Goal: Navigation & Orientation: Locate item on page

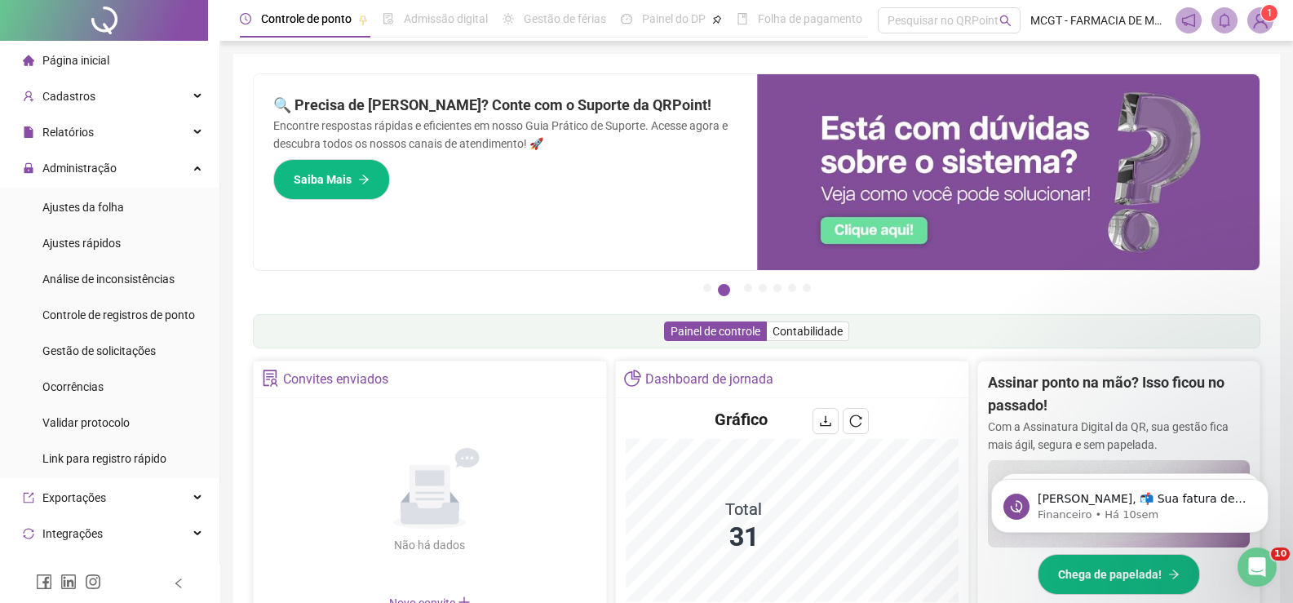
click at [643, 272] on div "Pague o QRPoint com Cartão de Crédito Sua assinatura: mais segurança, prática e…" at bounding box center [756, 187] width 1007 height 228
click at [710, 290] on button "1" at bounding box center [707, 288] width 8 height 8
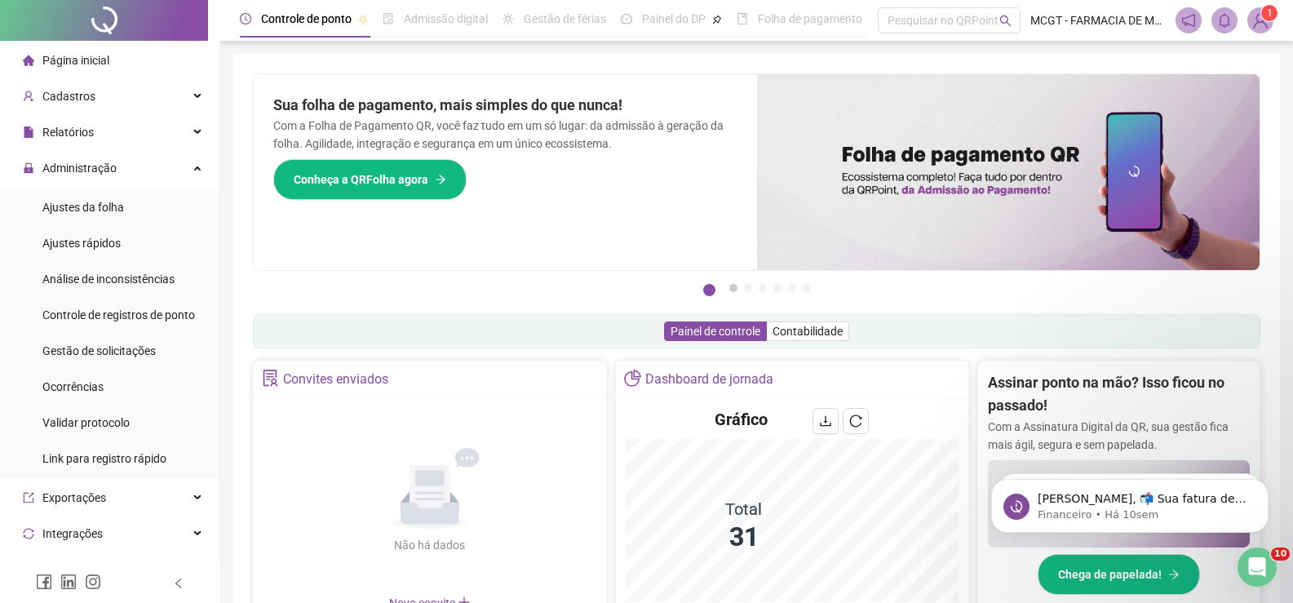
click at [737, 290] on button "2" at bounding box center [733, 288] width 8 height 8
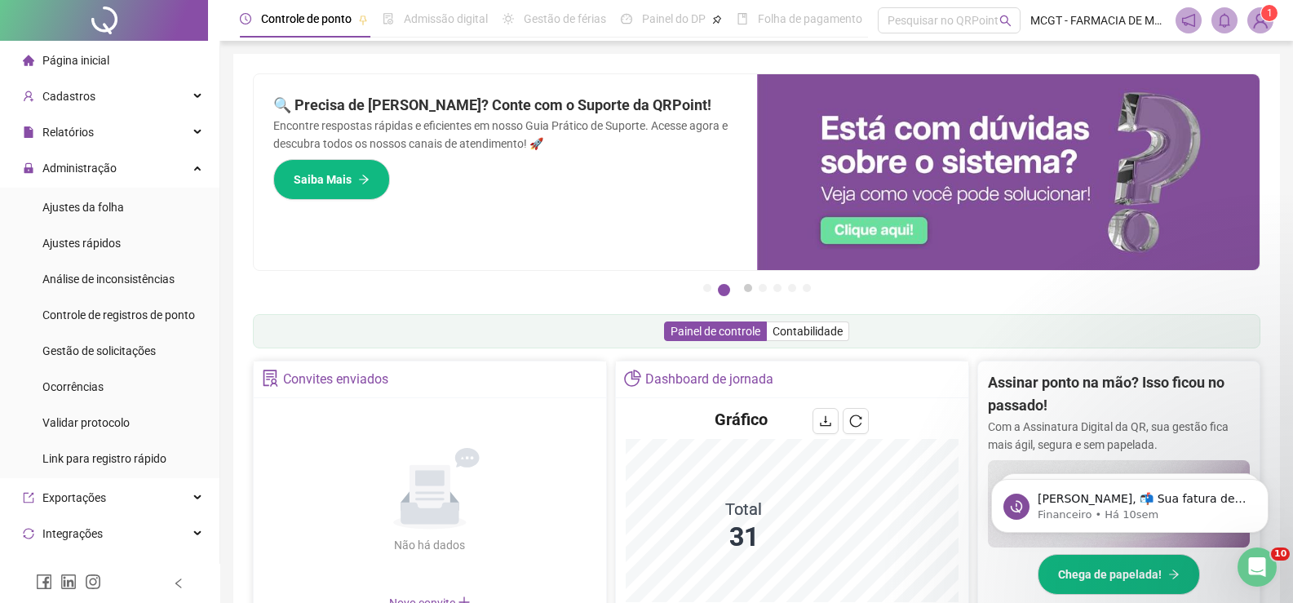
click at [745, 291] on button "3" at bounding box center [748, 288] width 8 height 8
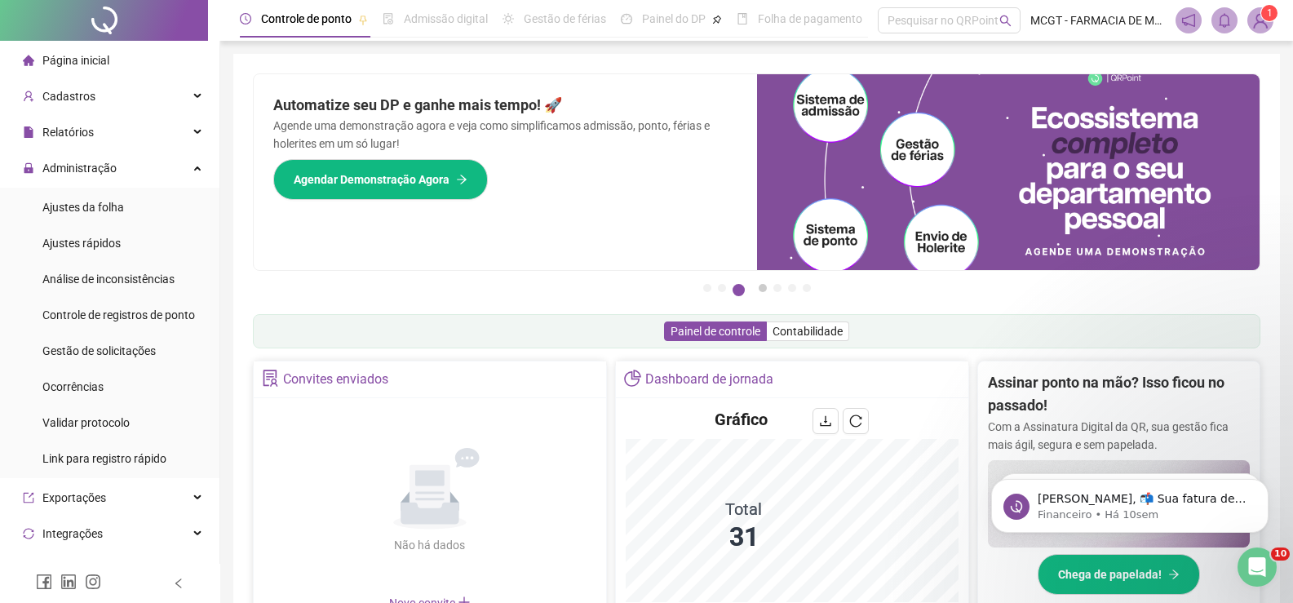
click at [759, 291] on button "4" at bounding box center [763, 288] width 8 height 8
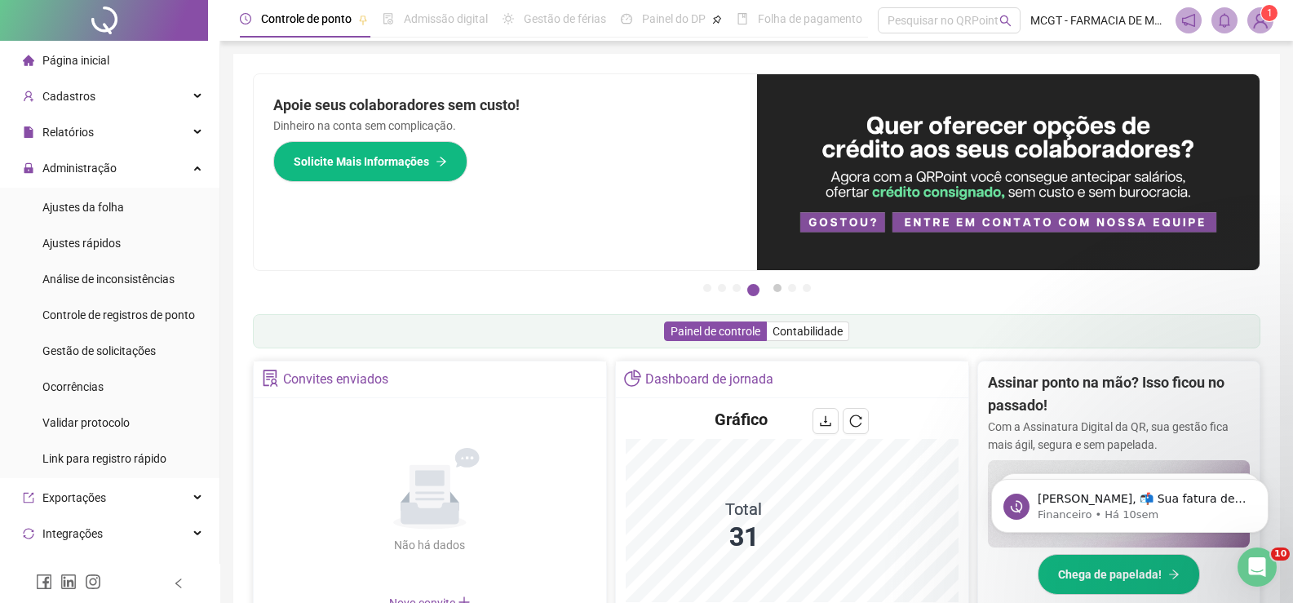
click at [778, 292] on button "5" at bounding box center [777, 288] width 8 height 8
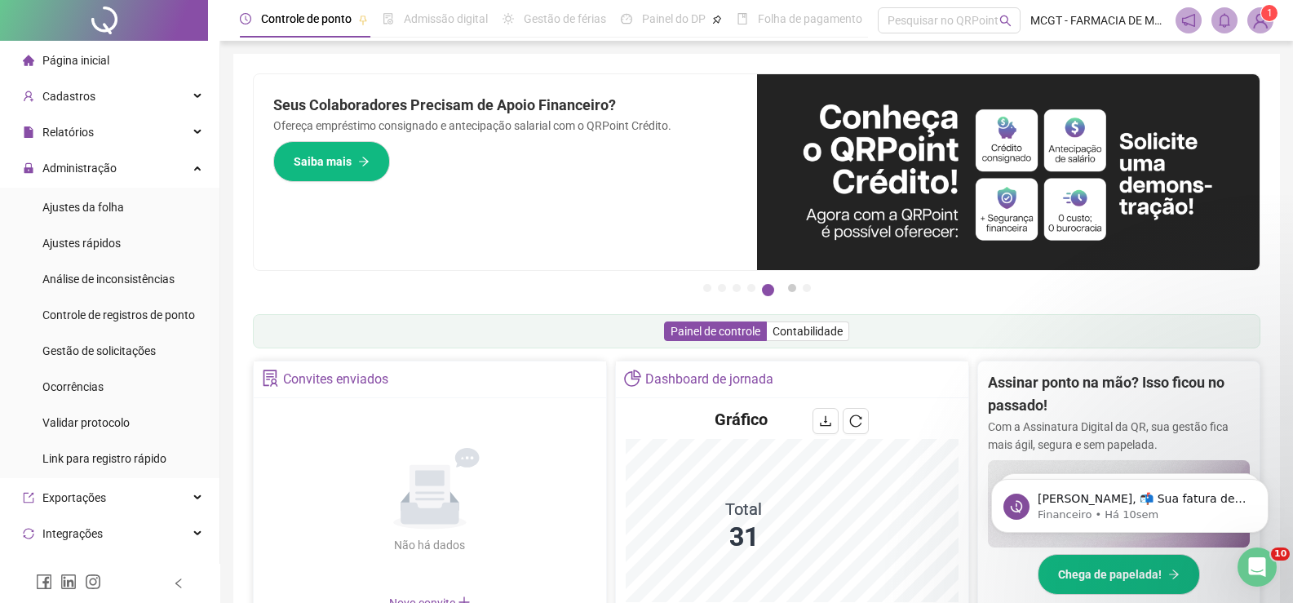
click at [793, 292] on button "6" at bounding box center [792, 288] width 8 height 8
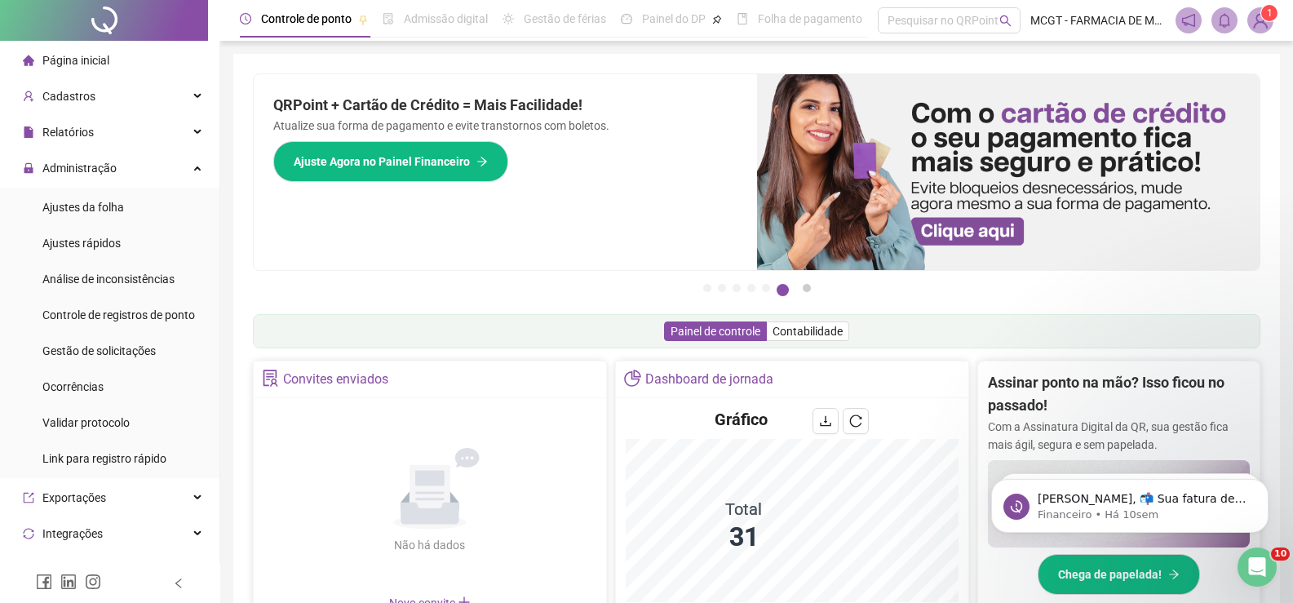
click at [805, 292] on button "7" at bounding box center [807, 288] width 8 height 8
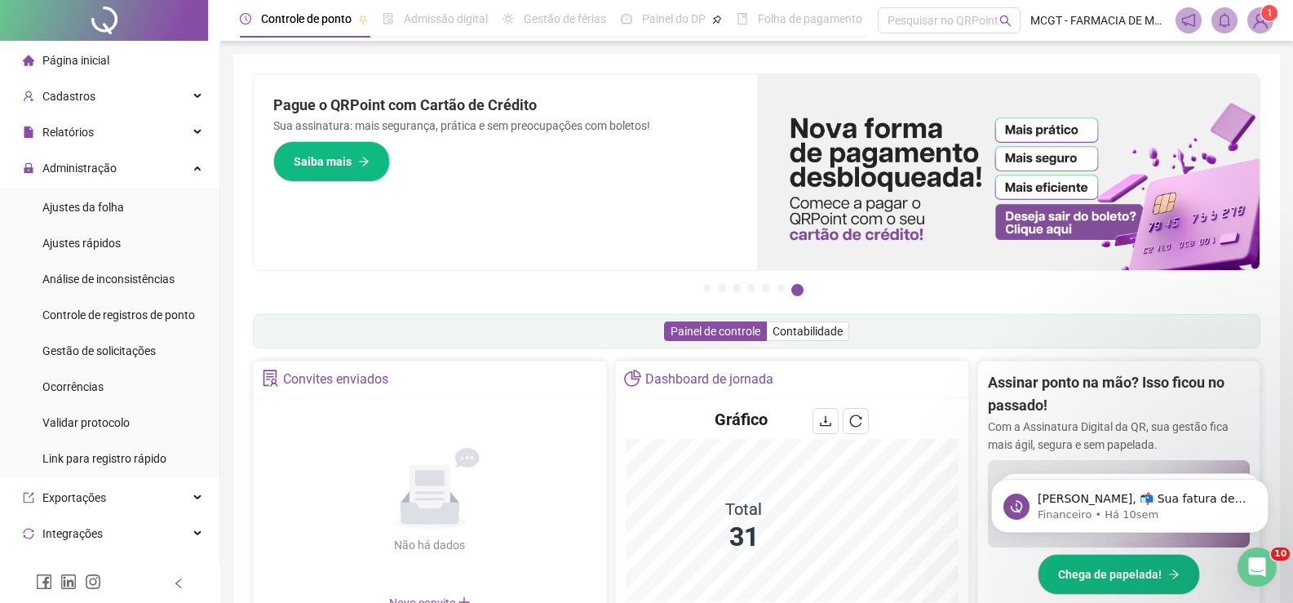
click at [1272, 20] on span "1" at bounding box center [1270, 13] width 6 height 16
click at [1009, 64] on div "Pague o QRPoint com Cartão de Crédito Sua assinatura: mais segurança, prática e…" at bounding box center [756, 523] width 1046 height 938
